Goal: Information Seeking & Learning: Learn about a topic

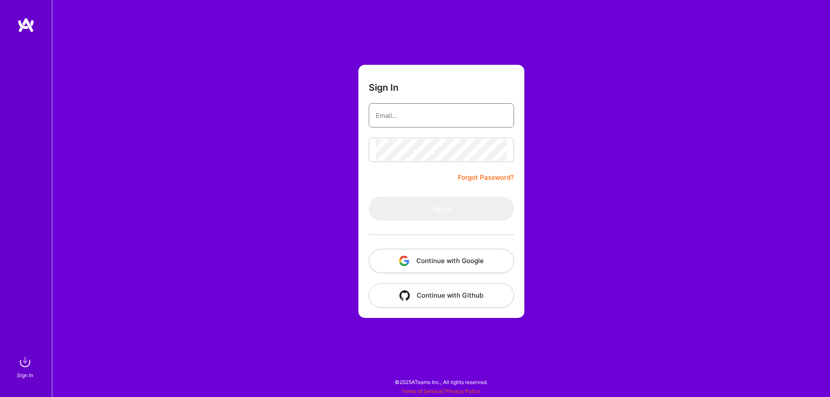
type input "[PERSON_NAME][EMAIL_ADDRESS][DOMAIN_NAME]"
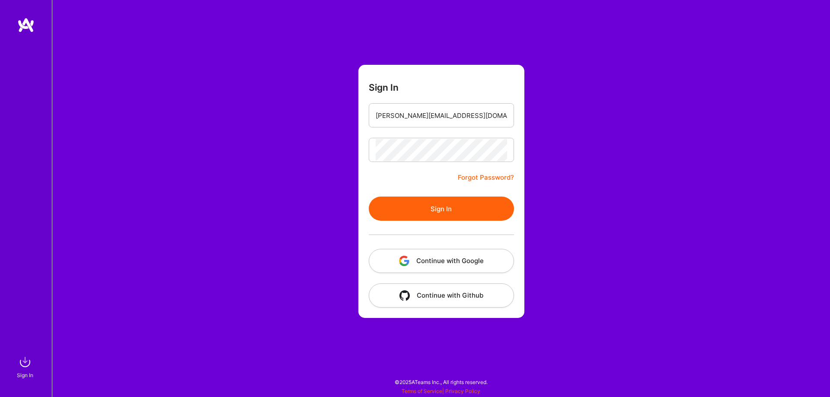
click at [424, 203] on button "Sign In" at bounding box center [441, 209] width 145 height 24
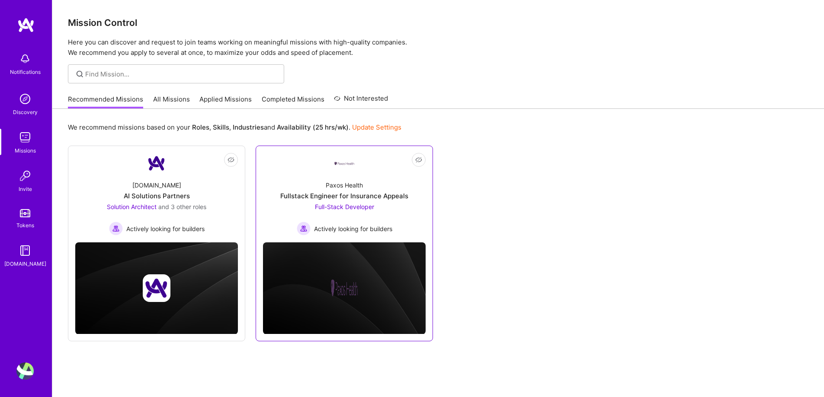
click at [350, 207] on span "Full-Stack Developer" at bounding box center [344, 206] width 59 height 7
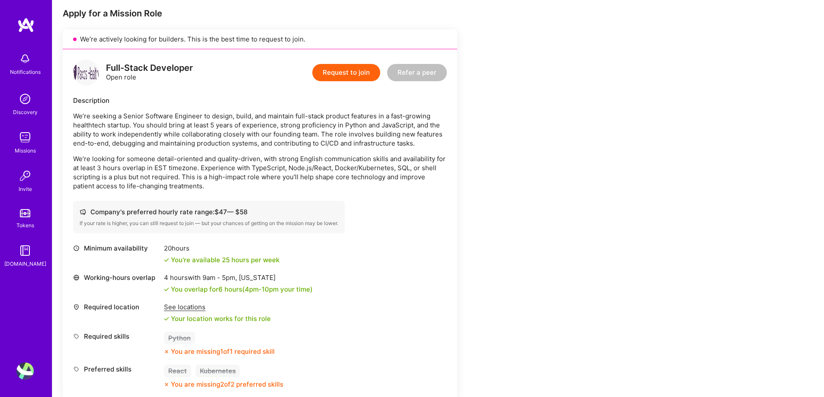
scroll to position [303, 0]
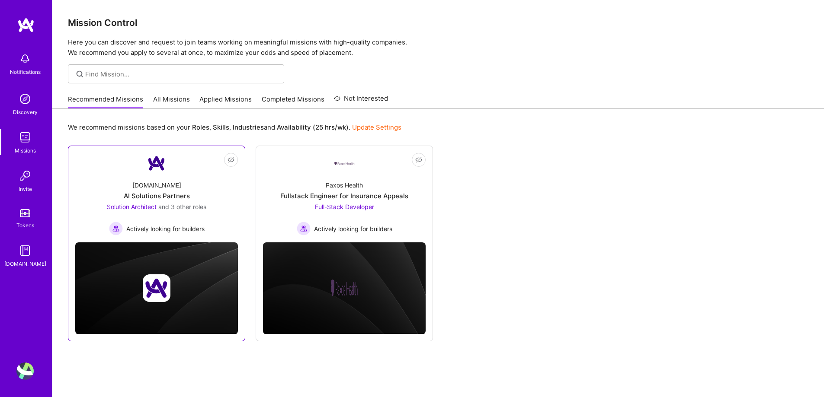
click at [169, 198] on div "AI Solutions Partners" at bounding box center [157, 196] width 66 height 9
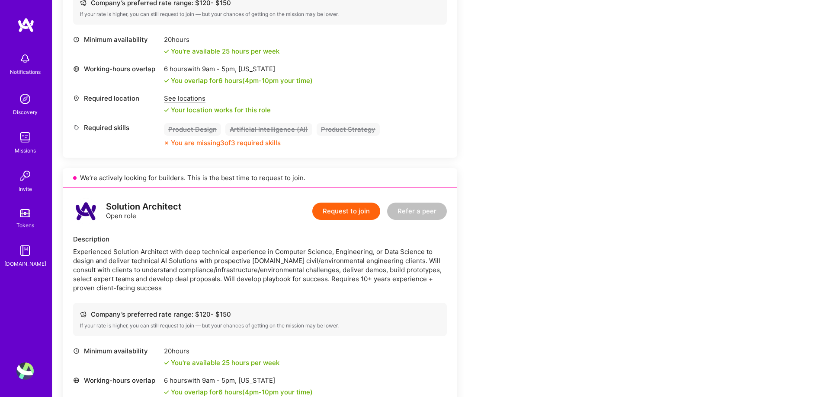
scroll to position [303, 0]
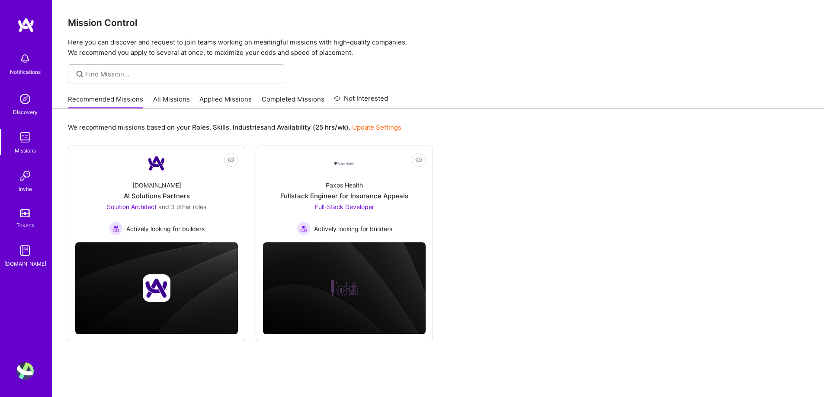
click at [169, 102] on link "All Missions" at bounding box center [171, 102] width 37 height 14
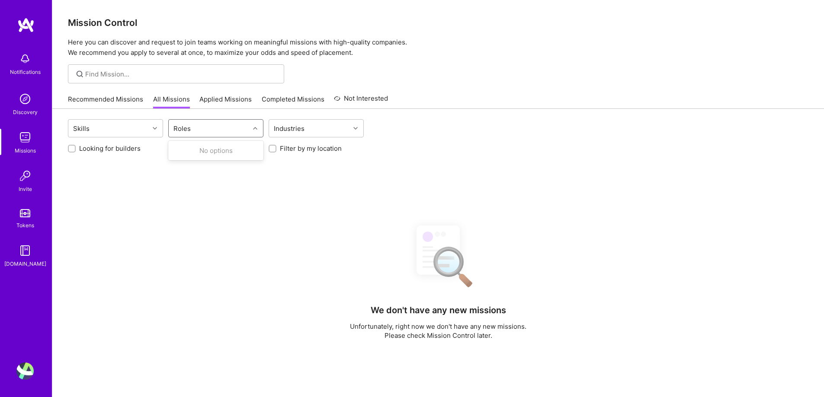
drag, startPoint x: 205, startPoint y: 123, endPoint x: 208, endPoint y: 135, distance: 12.3
click at [205, 123] on div "Roles" at bounding box center [209, 128] width 81 height 17
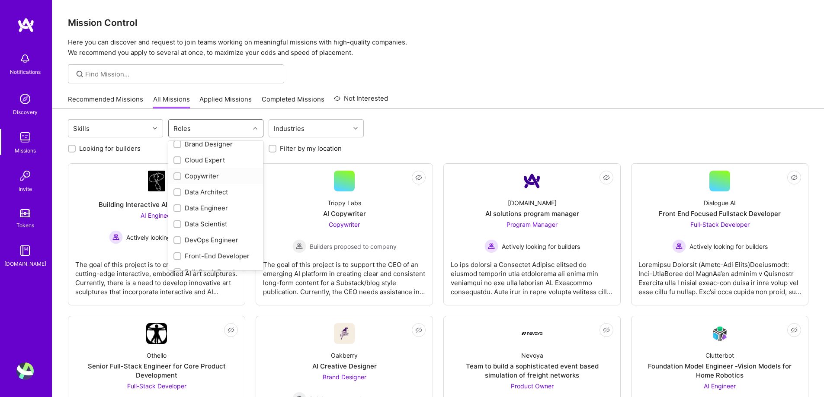
scroll to position [43, 0]
click at [178, 171] on input "checkbox" at bounding box center [178, 172] width 6 height 6
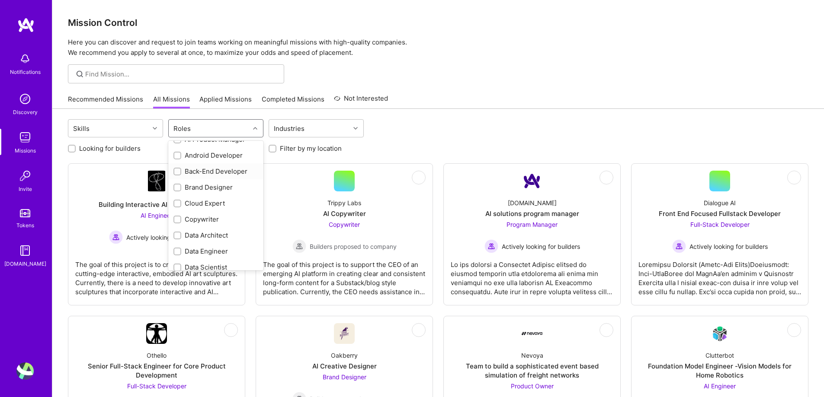
checkbox input "true"
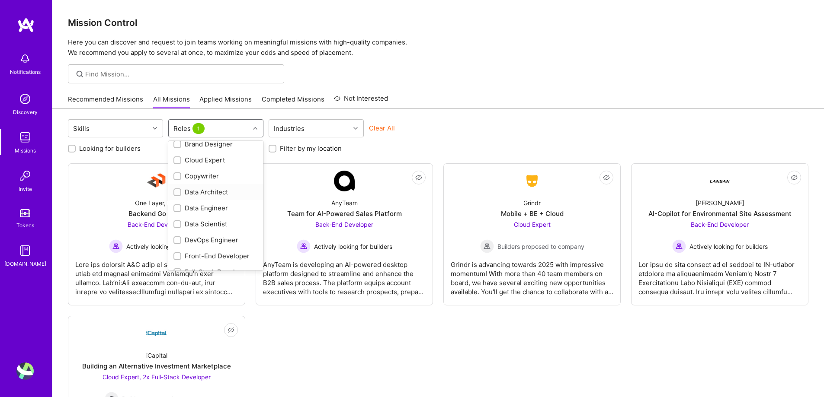
scroll to position [130, 0]
click at [179, 227] on input "checkbox" at bounding box center [178, 230] width 6 height 6
checkbox input "true"
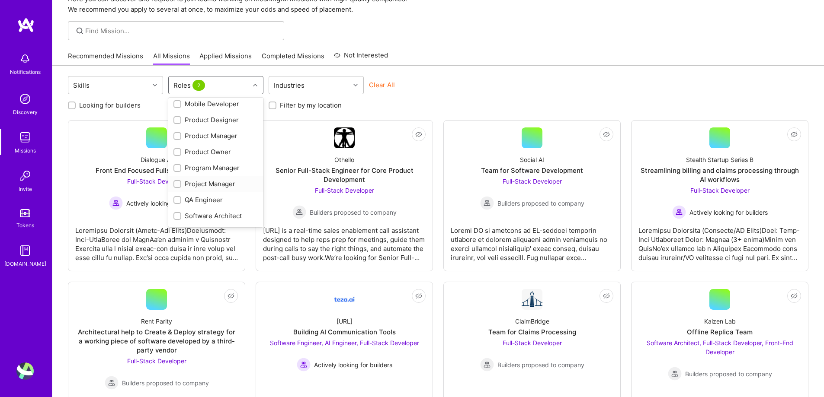
scroll to position [322, 0]
click at [179, 171] on input "checkbox" at bounding box center [178, 170] width 6 height 6
checkbox input "true"
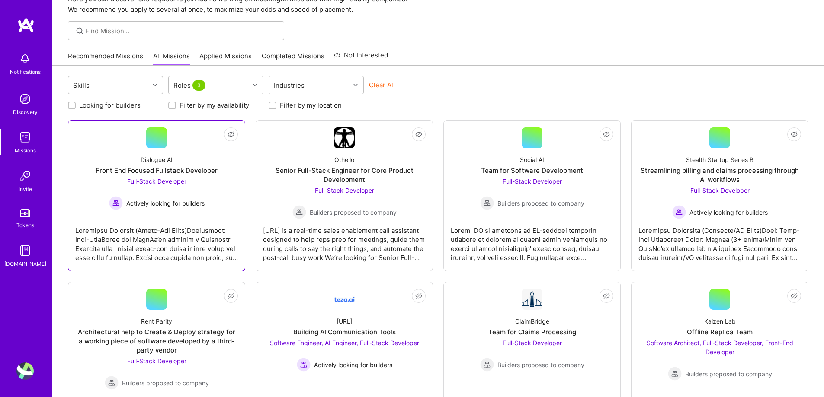
click at [173, 183] on span "Full-Stack Developer" at bounding box center [156, 181] width 59 height 7
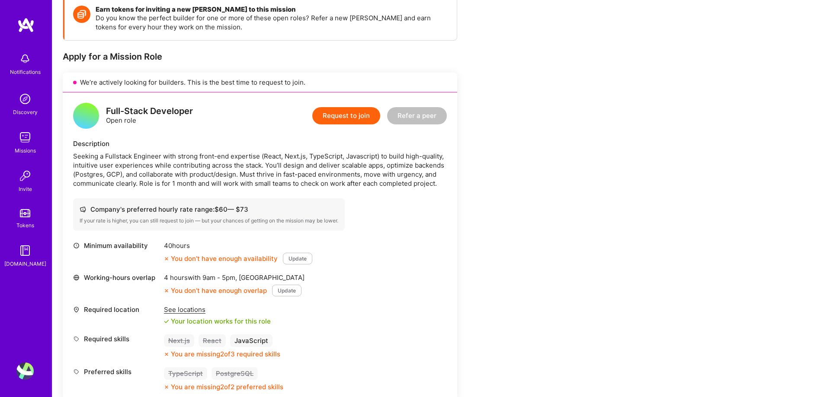
scroll to position [173, 0]
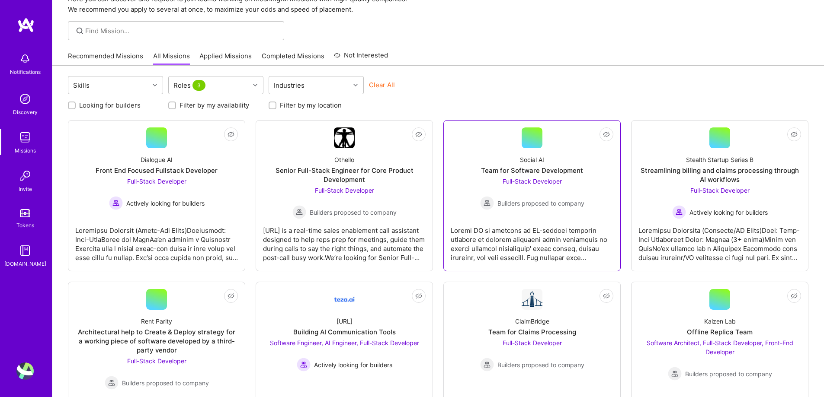
scroll to position [86, 0]
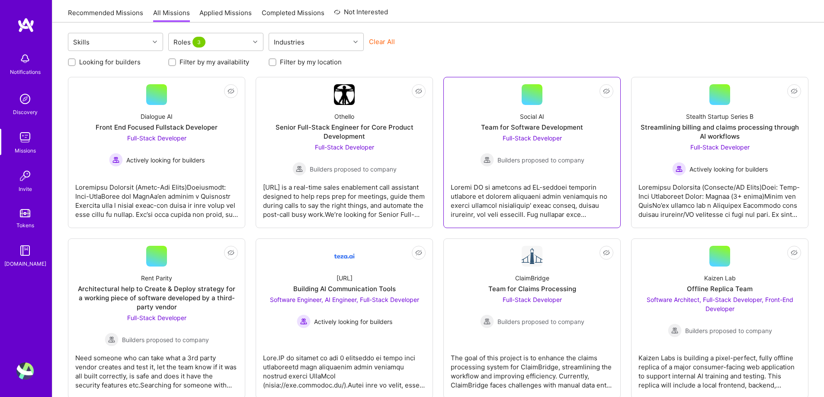
click at [531, 138] on span "Full-Stack Developer" at bounding box center [532, 137] width 59 height 7
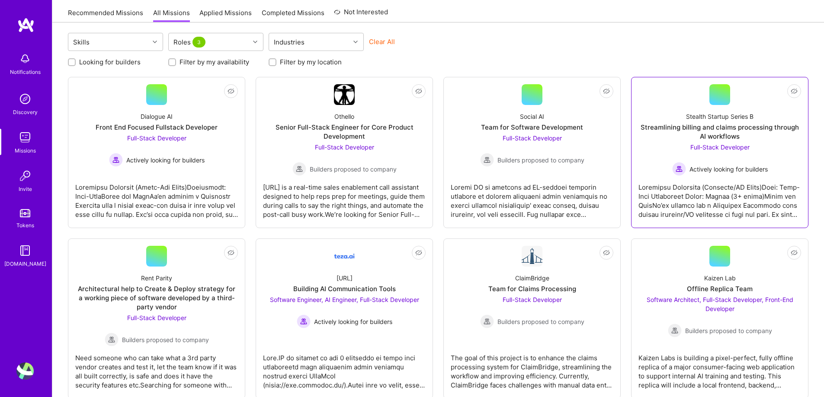
click at [716, 145] on span "Full-Stack Developer" at bounding box center [719, 147] width 59 height 7
click at [728, 146] on span "Full-Stack Developer" at bounding box center [719, 147] width 59 height 7
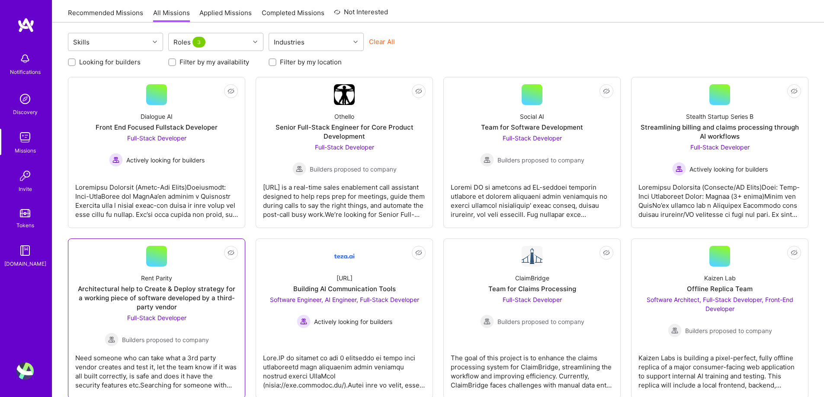
click at [162, 319] on span "Full-Stack Developer" at bounding box center [156, 317] width 59 height 7
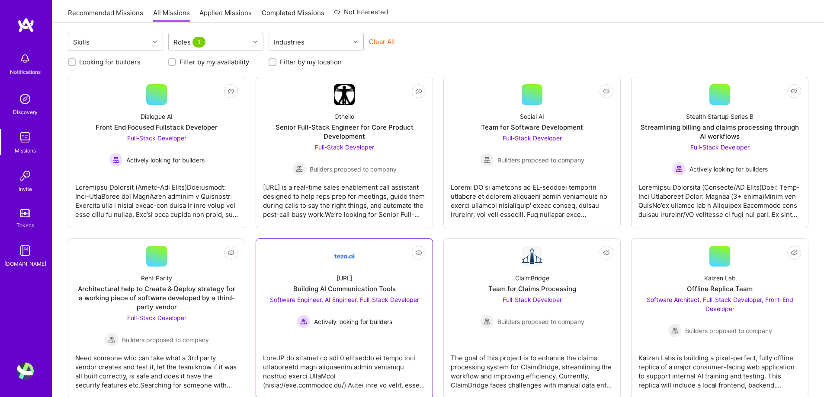
click at [358, 297] on span "Software Engineer, AI Engineer, Full-Stack Developer" at bounding box center [344, 299] width 149 height 7
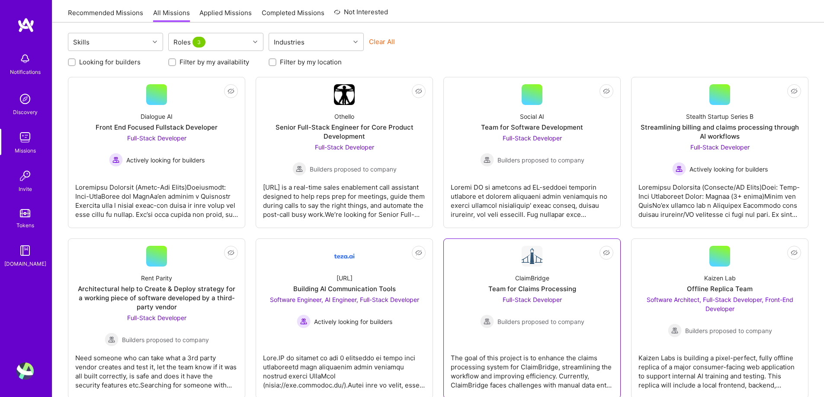
scroll to position [130, 0]
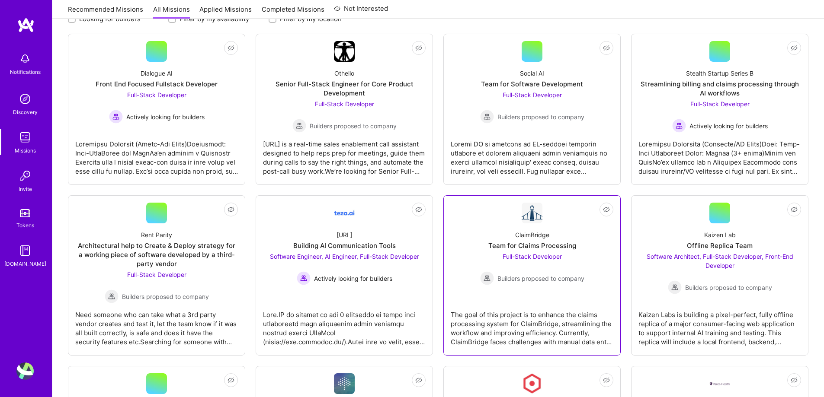
click at [535, 254] on span "Full-Stack Developer" at bounding box center [532, 256] width 59 height 7
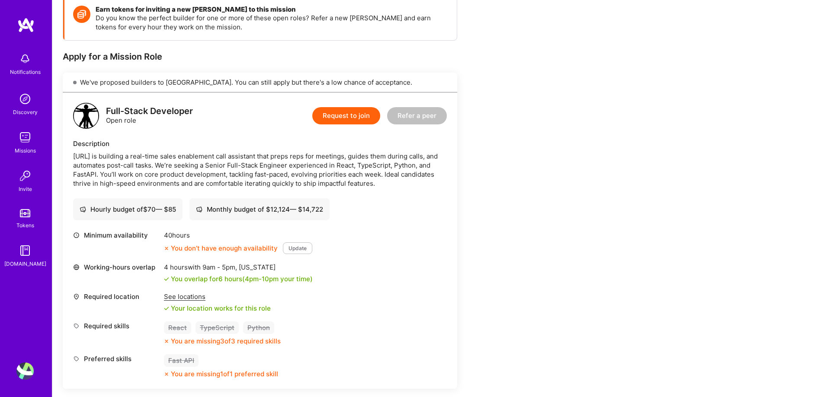
scroll to position [173, 0]
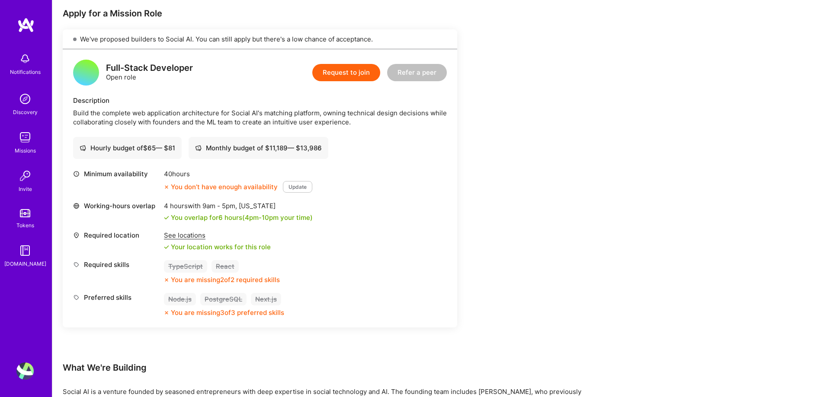
scroll to position [216, 0]
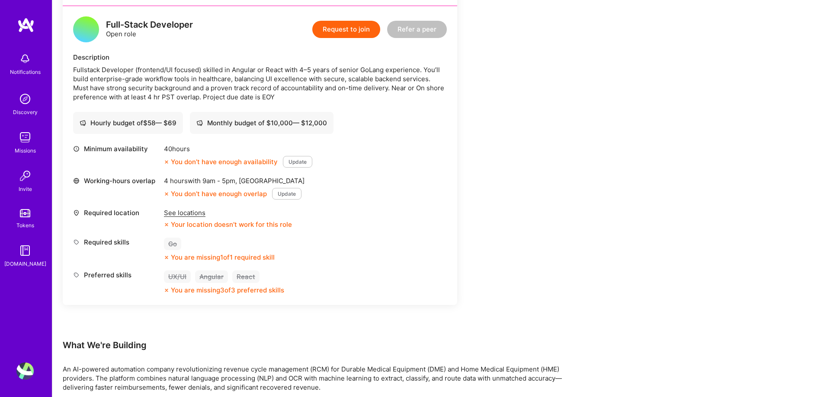
scroll to position [259, 0]
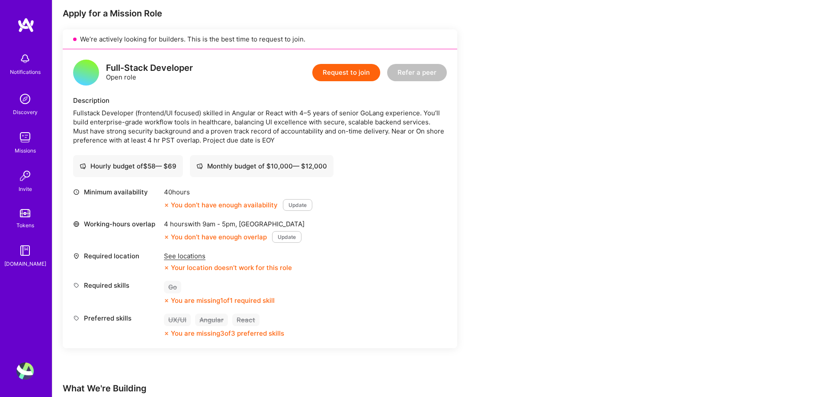
scroll to position [259, 0]
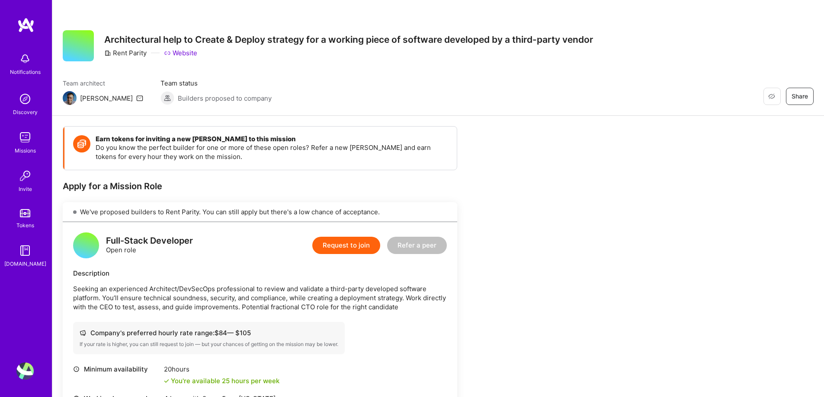
scroll to position [216, 0]
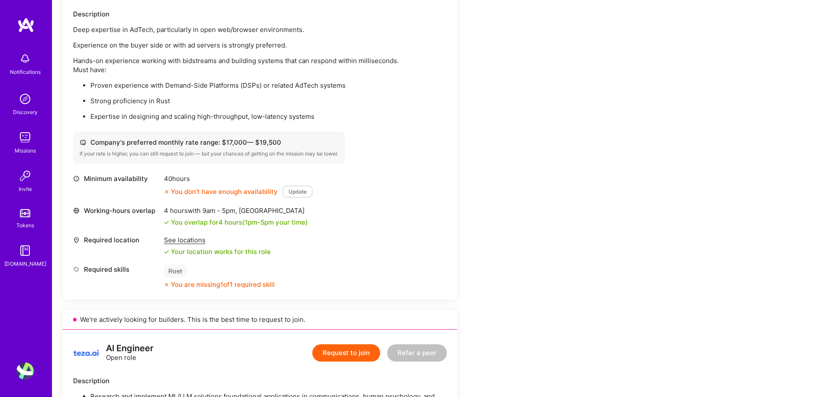
scroll to position [303, 0]
